Goal: Navigation & Orientation: Go to known website

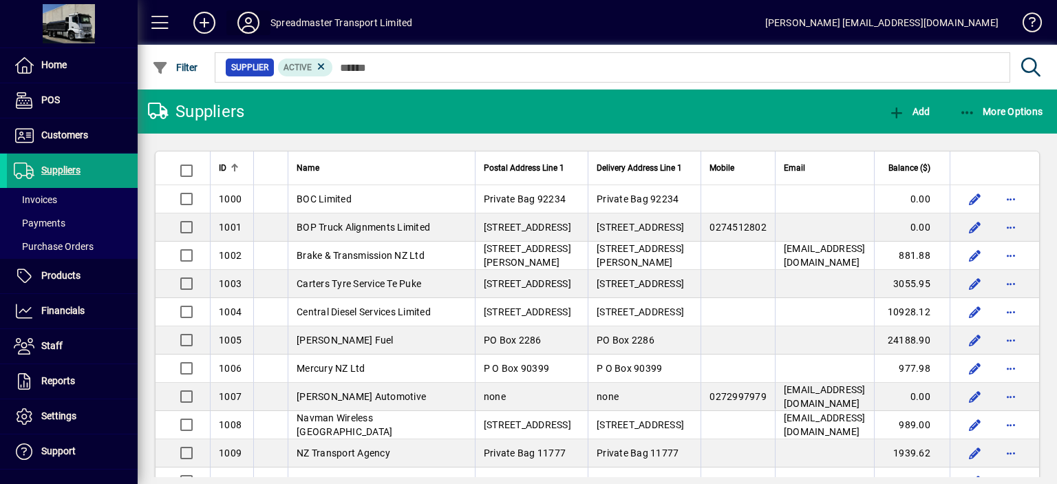
click at [253, 17] on icon at bounding box center [249, 23] width 28 height 22
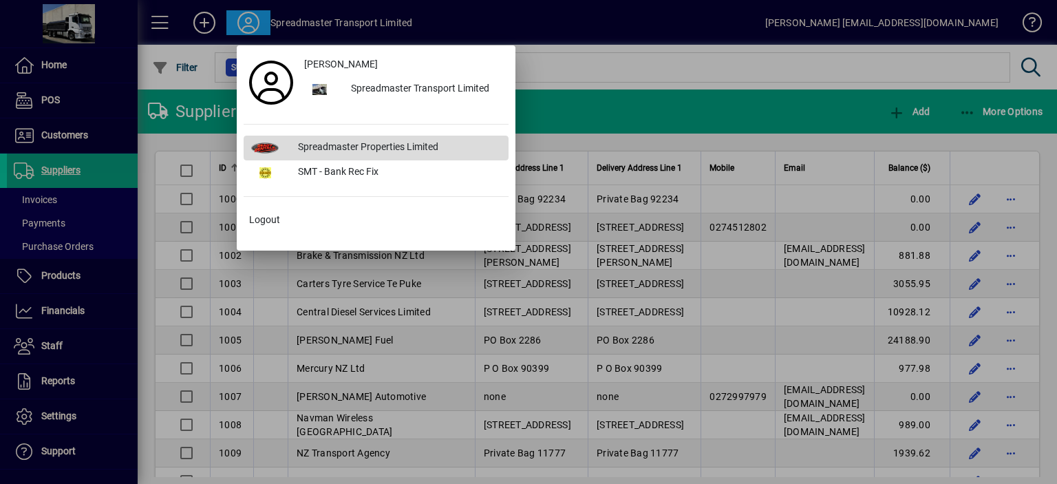
click at [321, 149] on div "Spreadmaster Properties Limited" at bounding box center [398, 148] width 222 height 25
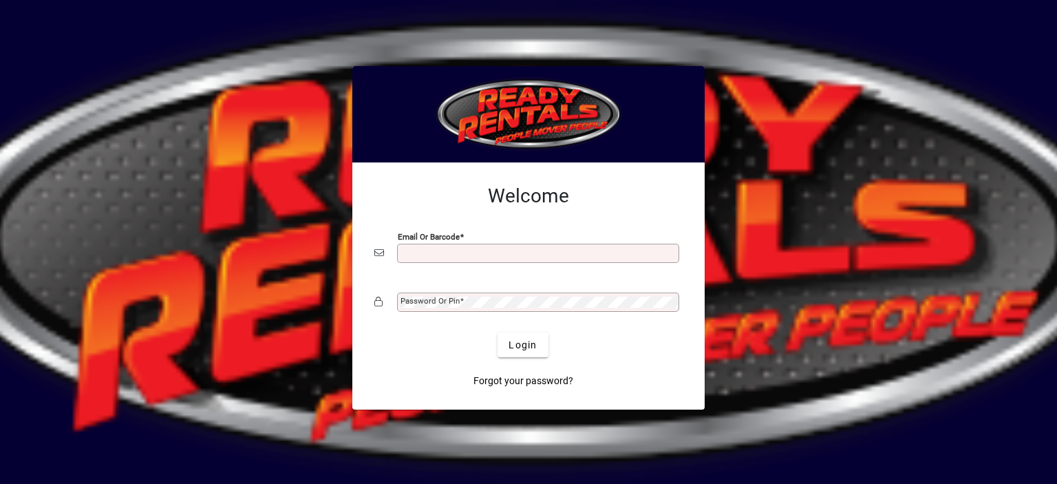
click at [430, 253] on input "Email or Barcode" at bounding box center [540, 253] width 278 height 11
type input "**********"
click at [452, 302] on mat-label "Password or Pin" at bounding box center [430, 301] width 59 height 10
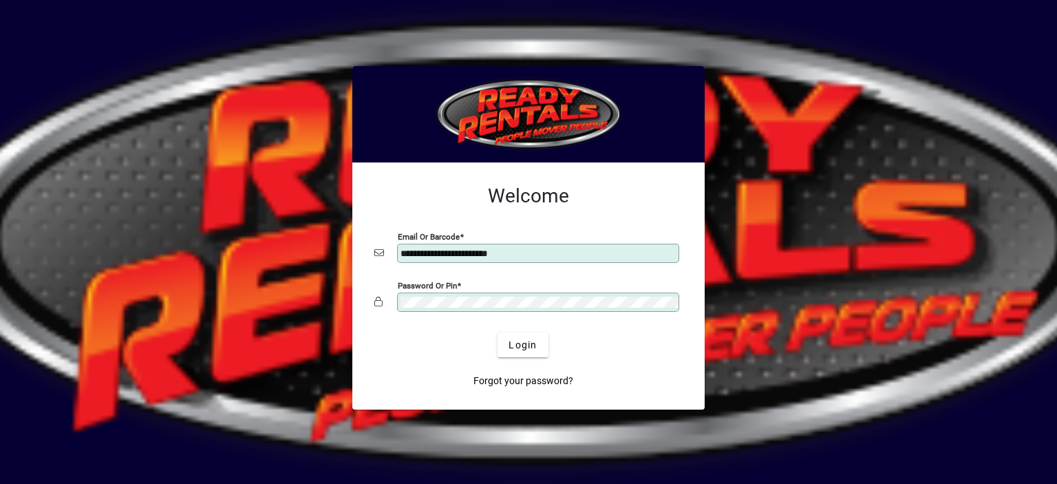
click at [498, 333] on button "Login" at bounding box center [523, 345] width 50 height 25
